Goal: Find contact information: Find contact information

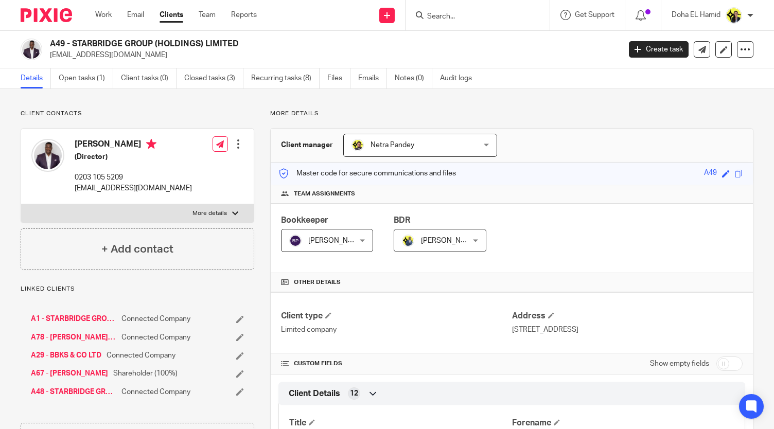
click at [441, 16] on input "Search" at bounding box center [472, 16] width 93 height 9
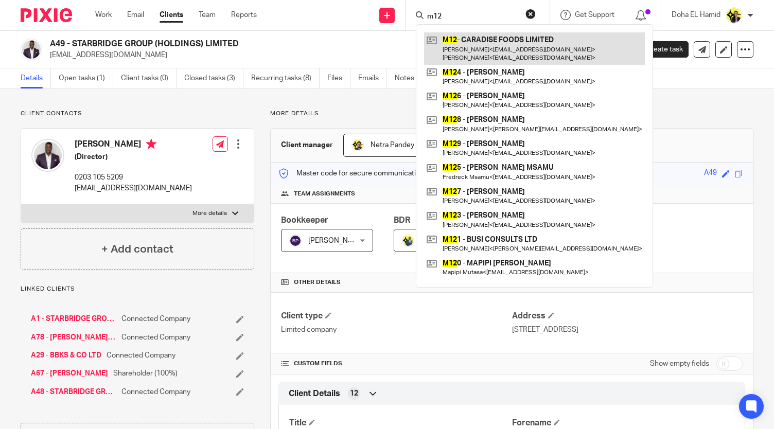
type input "m12"
click at [476, 39] on link at bounding box center [534, 48] width 221 height 32
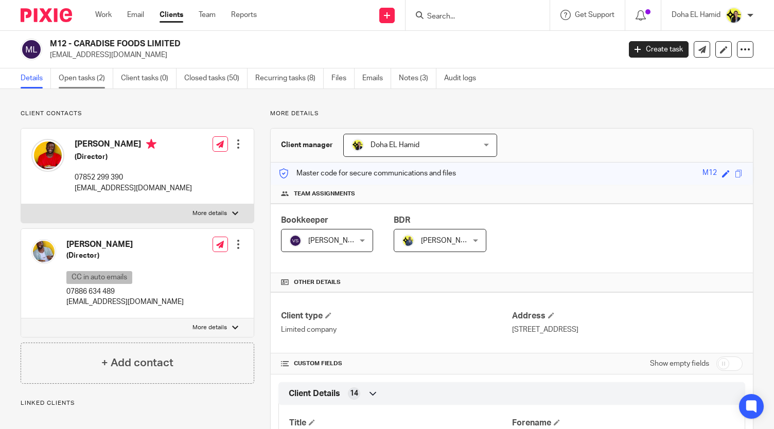
click at [79, 82] on link "Open tasks (2)" at bounding box center [86, 78] width 55 height 20
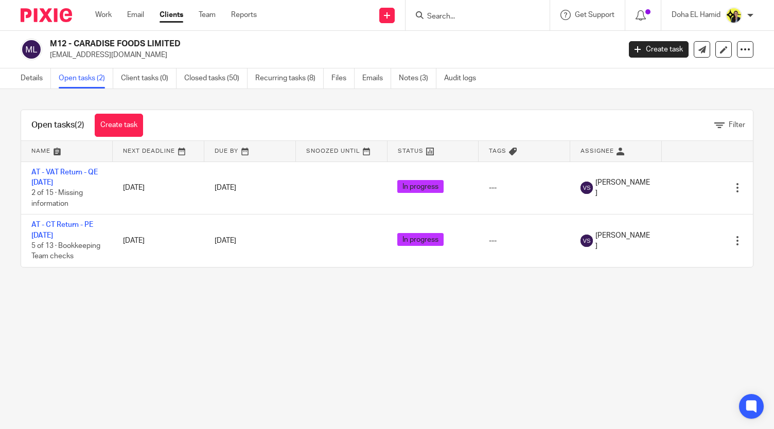
click at [172, 288] on div "Open tasks (2) Create task Filter Name Next Deadline Due By Snoozed Until Statu…" at bounding box center [387, 188] width 774 height 199
click at [442, 11] on form at bounding box center [481, 15] width 110 height 13
click at [434, 16] on input "Search" at bounding box center [472, 16] width 93 height 9
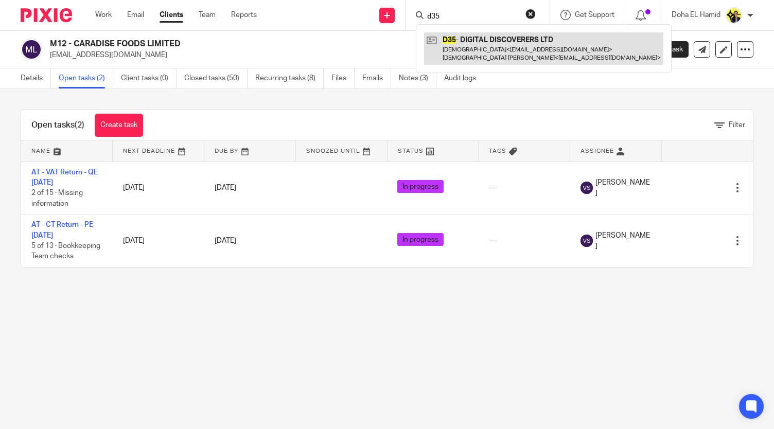
type input "d35"
click at [464, 53] on link at bounding box center [543, 48] width 239 height 32
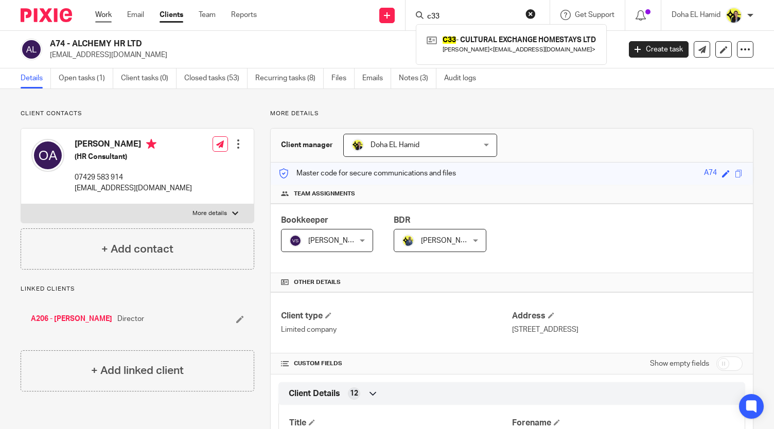
click at [105, 16] on link "Work" at bounding box center [103, 15] width 16 height 10
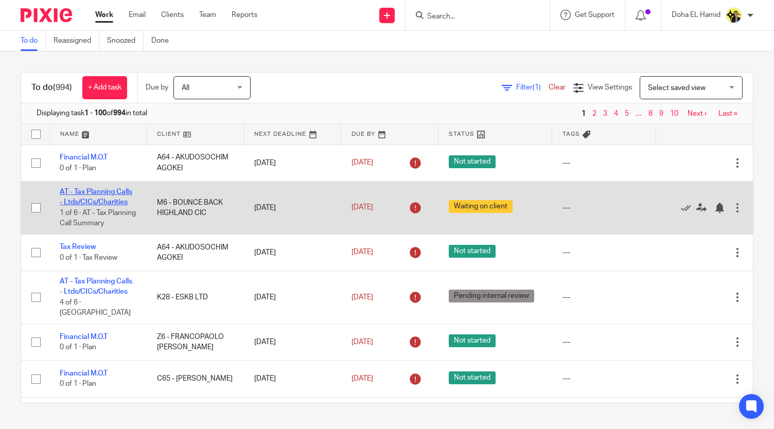
click at [87, 206] on link "AT - Tax Planning Calls - Ltds/CICs/Charities" at bounding box center [96, 196] width 73 height 17
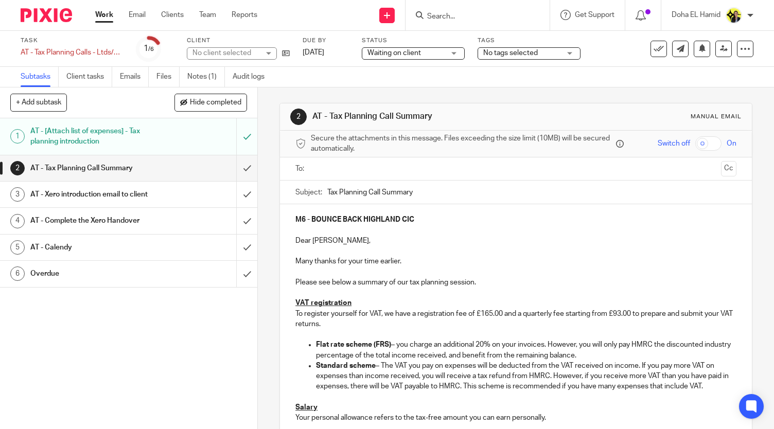
click at [132, 139] on h1 "AT - [Attach list of expenses] - Tax planning introduction" at bounding box center [95, 136] width 131 height 26
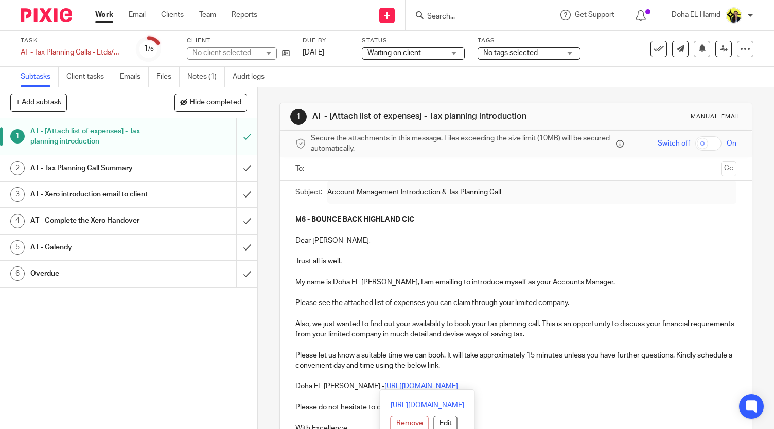
drag, startPoint x: 509, startPoint y: 387, endPoint x: 347, endPoint y: 386, distance: 162.0
click at [347, 386] on p "Doha EL Hamid - https://calendly.com/meetwithdohaelhamid/call" at bounding box center [515, 386] width 441 height 10
copy u "https://calendly.com/meetwithdohaelhamid/call"
click at [269, 174] on div "1 AT - [Attach list of expenses] - Tax planning introduction Manual email Secur…" at bounding box center [516, 258] width 516 height 342
click at [483, 13] on input "Search" at bounding box center [472, 16] width 93 height 9
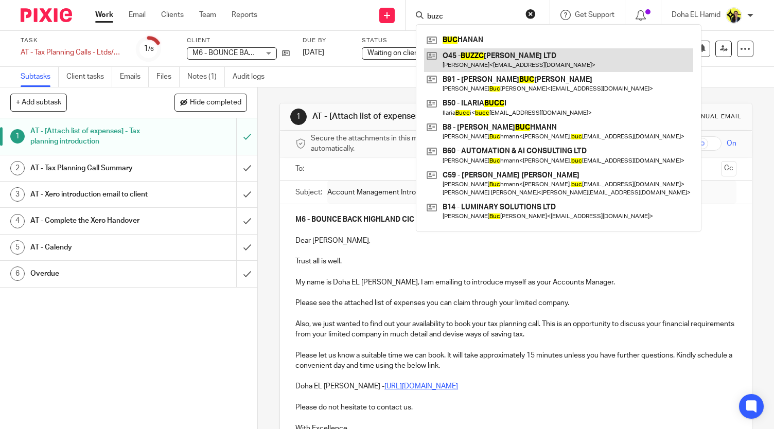
type input "buzc"
click at [510, 62] on link at bounding box center [558, 60] width 269 height 24
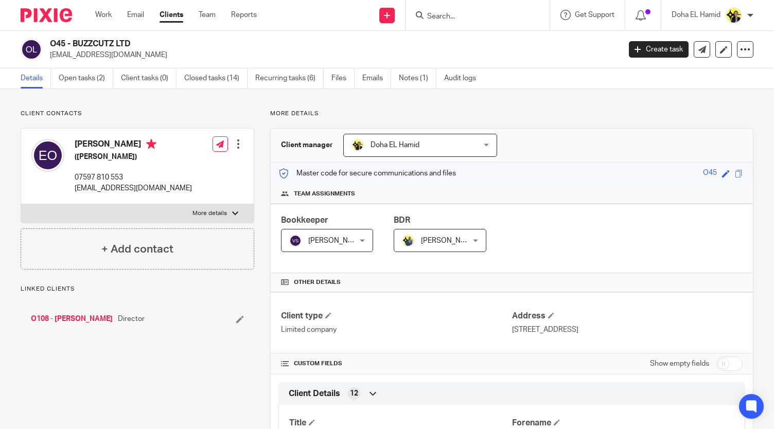
click at [105, 45] on h2 "O45 - BUZZCUTZ LTD" at bounding box center [275, 44] width 451 height 11
copy div "O45 - BUZZCUTZ LTD"
click at [100, 185] on p "okeydandy@gmail.com" at bounding box center [133, 188] width 117 height 10
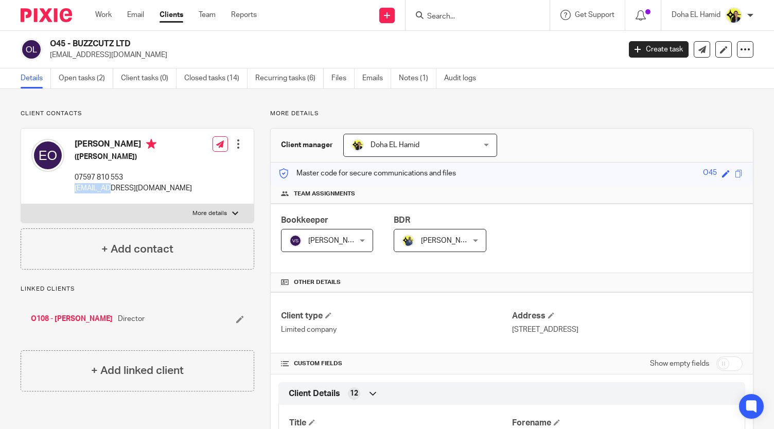
click at [100, 185] on p "okeydandy@gmail.com" at bounding box center [133, 188] width 117 height 10
copy div "okeydandy@gmail.com"
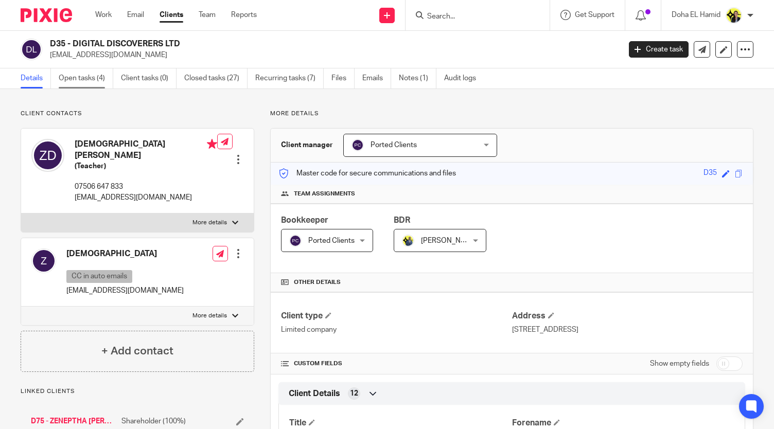
click at [87, 80] on link "Open tasks (4)" at bounding box center [86, 78] width 55 height 20
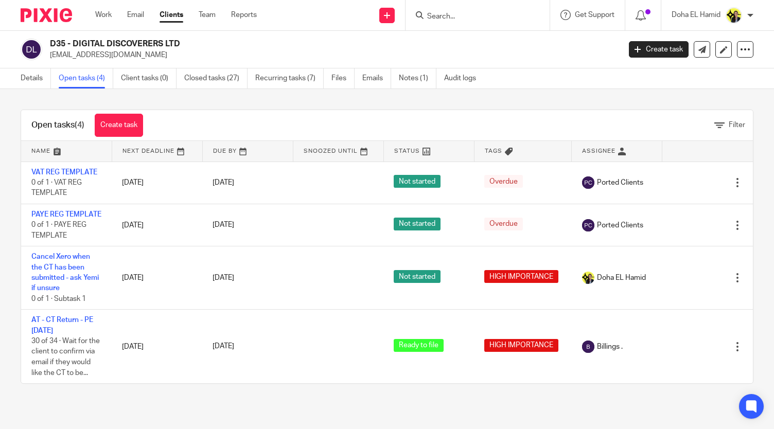
click at [471, 19] on input "Search" at bounding box center [472, 16] width 93 height 9
click at [444, 104] on div "Open tasks (4) Create task Filter Name Next Deadline Due By Snoozed Until Statu…" at bounding box center [387, 246] width 774 height 315
click at [460, 20] on input "Search" at bounding box center [472, 16] width 93 height 9
type input "m76"
click at [468, 39] on link at bounding box center [511, 44] width 174 height 24
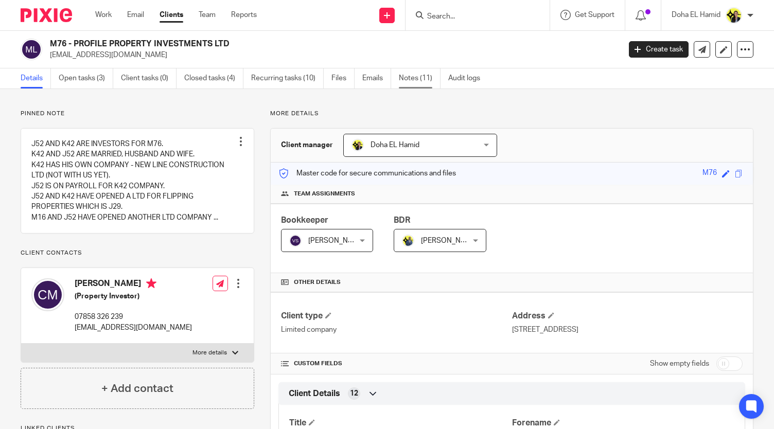
click at [421, 80] on link "Notes (11)" at bounding box center [420, 78] width 42 height 20
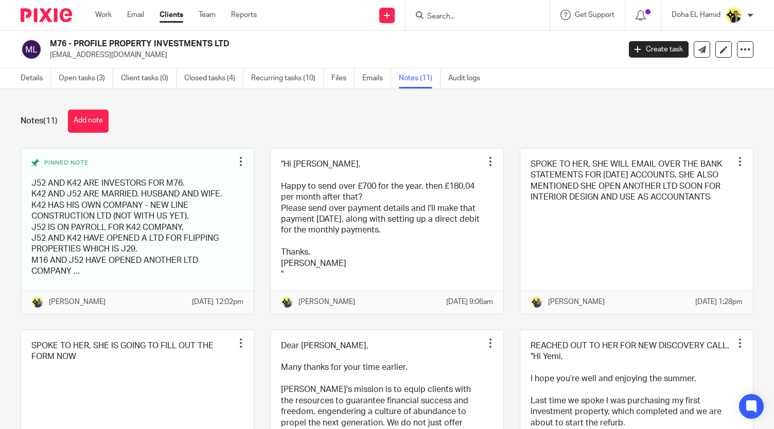
click at [289, 112] on div "Notes (11) Add note" at bounding box center [387, 121] width 732 height 23
drag, startPoint x: 239, startPoint y: 45, endPoint x: 165, endPoint y: 40, distance: 73.7
drag, startPoint x: 165, startPoint y: 40, endPoint x: 75, endPoint y: 45, distance: 90.7
click at [75, 45] on h2 "M76 - PROFILE PROPERTY INVESTMENTS LTD" at bounding box center [275, 44] width 451 height 11
drag, startPoint x: 83, startPoint y: 42, endPoint x: 255, endPoint y: 46, distance: 171.3
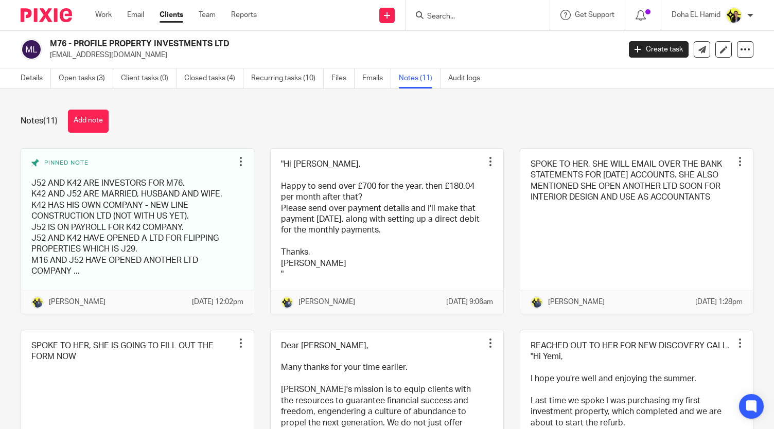
click at [255, 46] on h2 "M76 - PROFILE PROPERTY INVESTMENTS LTD" at bounding box center [275, 44] width 451 height 11
copy h2 "PROFILE PROPERTY INVESTMENTS LTD"
click at [434, 18] on input "Search" at bounding box center [472, 16] width 93 height 9
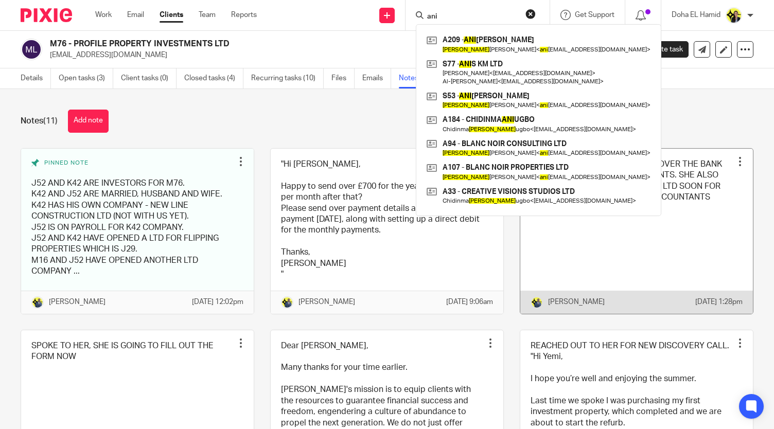
type input "ani"
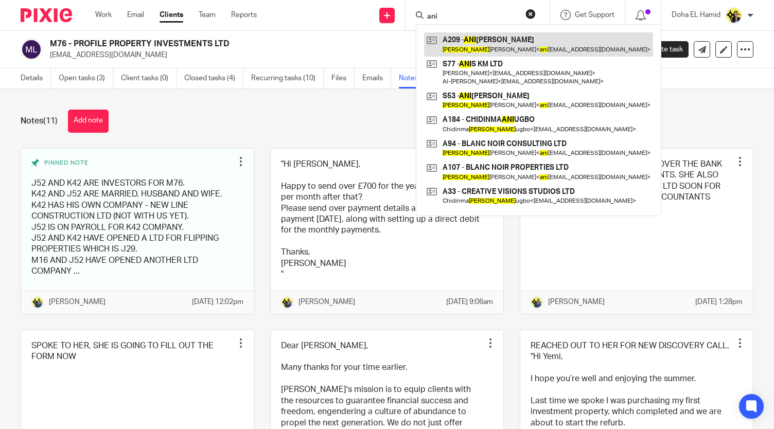
click at [496, 41] on link at bounding box center [538, 44] width 229 height 24
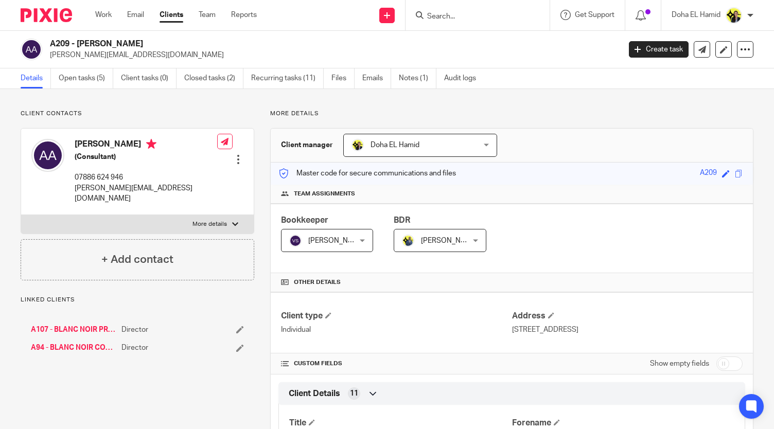
click at [98, 180] on p "07886 624 946" at bounding box center [146, 177] width 142 height 10
copy div "07886 624 946"
click at [214, 111] on p "Client contacts" at bounding box center [138, 114] width 234 height 8
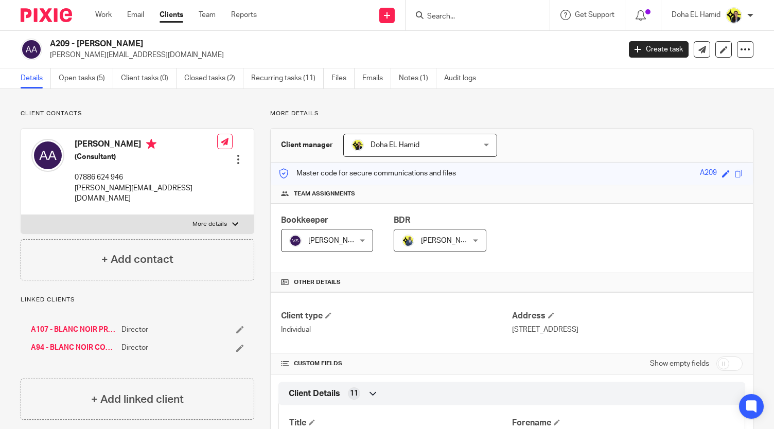
click at [465, 17] on input "Search" at bounding box center [472, 16] width 93 height 9
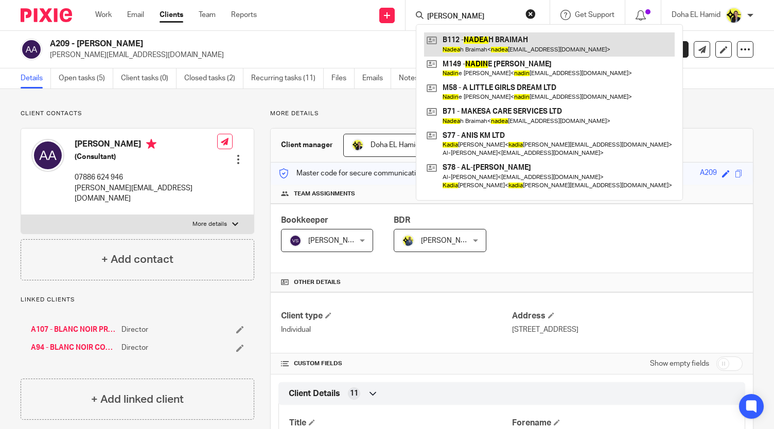
type input "[PERSON_NAME]"
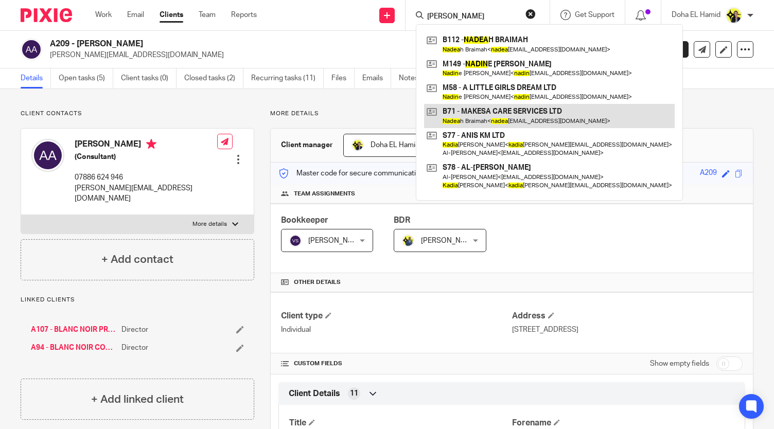
click at [484, 112] on link at bounding box center [549, 116] width 251 height 24
